Goal: Task Accomplishment & Management: Complete application form

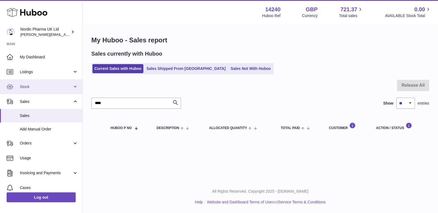
click at [36, 86] on span "Stock" at bounding box center [46, 86] width 53 height 5
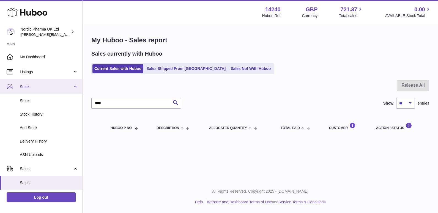
click at [36, 86] on span "Stock" at bounding box center [46, 86] width 53 height 5
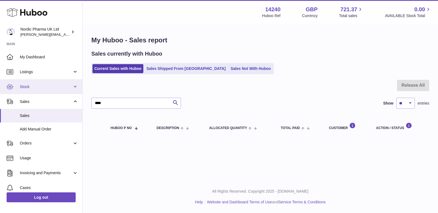
click at [37, 86] on span "Stock" at bounding box center [46, 86] width 53 height 5
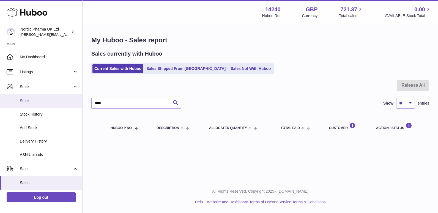
click at [30, 99] on span "Stock" at bounding box center [49, 100] width 58 height 5
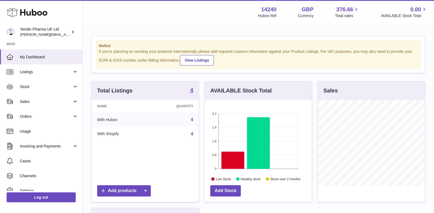
scroll to position [86, 107]
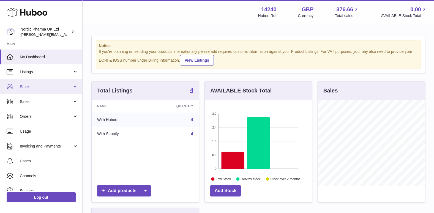
click at [28, 86] on span "Stock" at bounding box center [46, 86] width 53 height 5
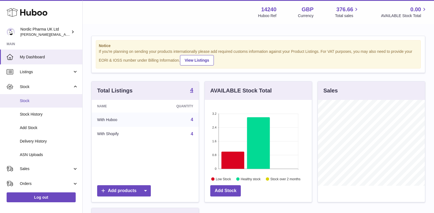
click at [26, 97] on link "Stock" at bounding box center [41, 100] width 82 height 13
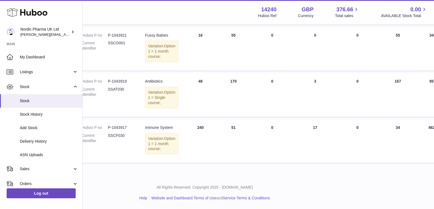
scroll to position [160, 54]
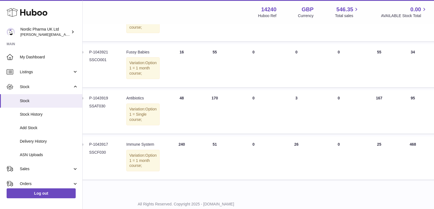
scroll to position [0, 72]
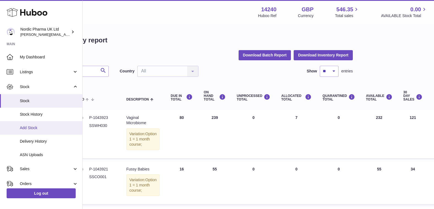
click at [23, 128] on span "Add Stock" at bounding box center [49, 127] width 58 height 5
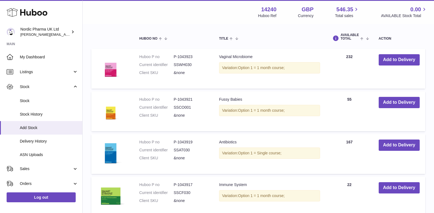
scroll to position [138, 0]
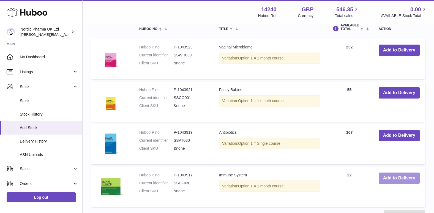
click at [391, 176] on button "Add to Delivery" at bounding box center [399, 177] width 41 height 11
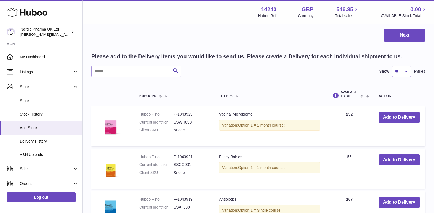
scroll to position [24, 0]
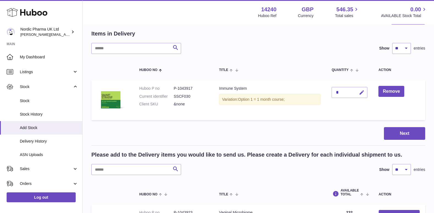
click at [361, 94] on icon "button" at bounding box center [362, 93] width 6 height 6
type input "***"
click at [361, 89] on button "submit" at bounding box center [361, 92] width 10 height 9
click at [401, 136] on button "Next" at bounding box center [404, 133] width 41 height 13
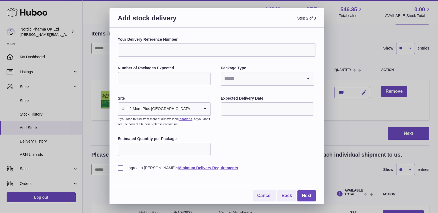
click at [153, 79] on input "Number of Packages Expected" at bounding box center [164, 78] width 93 height 13
type input "**"
click at [171, 147] on input "Estimated Quantity per Package" at bounding box center [164, 149] width 93 height 13
type input "*"
click at [119, 168] on label "I agree to Huboo's Minimum Delivery Requirements" at bounding box center [217, 167] width 198 height 5
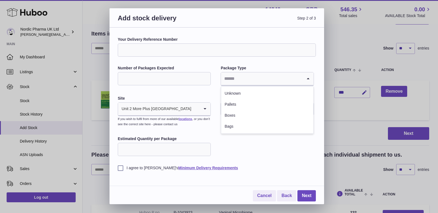
click at [309, 77] on icon "Search for option" at bounding box center [308, 78] width 11 height 13
click at [236, 114] on li "Boxes" at bounding box center [267, 115] width 92 height 11
click at [240, 110] on input "text" at bounding box center [267, 108] width 93 height 13
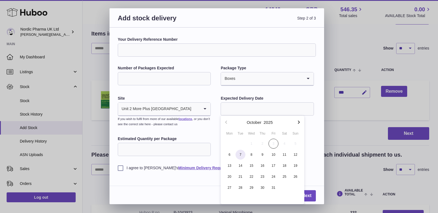
click at [242, 153] on span "7" at bounding box center [240, 155] width 10 height 10
type input "**********"
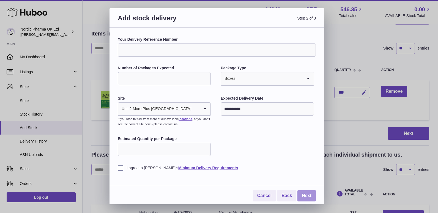
click at [303, 192] on link "Next" at bounding box center [306, 195] width 18 height 11
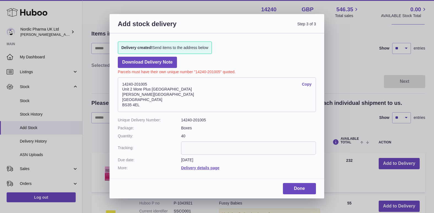
drag, startPoint x: 150, startPoint y: 86, endPoint x: 122, endPoint y: 84, distance: 28.1
click at [122, 84] on address "14240-201005 Copy Unit 2 More Plus Central Park Hudson Ave Severn Beach BS35 4EL" at bounding box center [217, 94] width 198 height 35
drag, startPoint x: 122, startPoint y: 84, endPoint x: 127, endPoint y: 83, distance: 4.9
copy address "14240-201005"
click at [300, 188] on link "Done" at bounding box center [299, 188] width 33 height 11
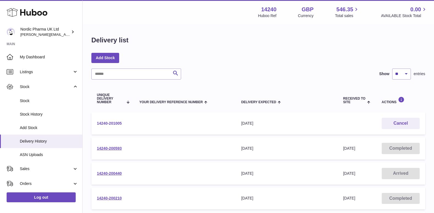
click at [111, 124] on link "14240-201005" at bounding box center [109, 123] width 25 height 4
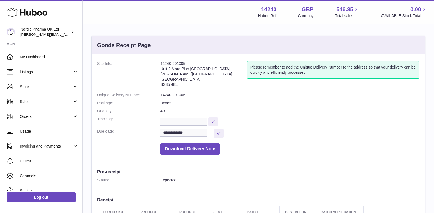
drag, startPoint x: 160, startPoint y: 63, endPoint x: 194, endPoint y: 83, distance: 39.6
click at [194, 83] on dl "**********" at bounding box center [258, 109] width 322 height 96
drag, startPoint x: 194, startPoint y: 83, endPoint x: 169, endPoint y: 75, distance: 25.9
copy dl "14240-201005 Unit 2 More Plus Central Park Hudson Ave Severn Beach BS35 4EL"
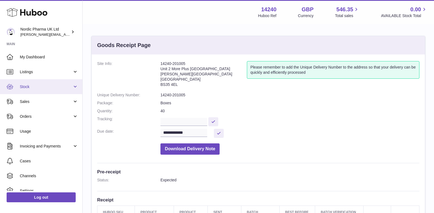
click at [33, 87] on span "Stock" at bounding box center [46, 86] width 53 height 5
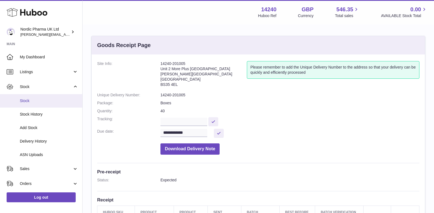
click at [24, 100] on span "Stock" at bounding box center [49, 100] width 58 height 5
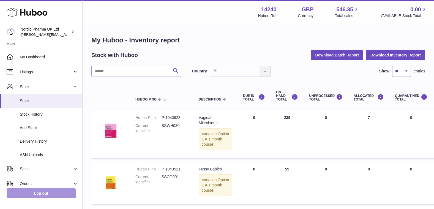
click at [38, 195] on link "Log out" at bounding box center [41, 193] width 69 height 10
